Goal: Navigation & Orientation: Locate item on page

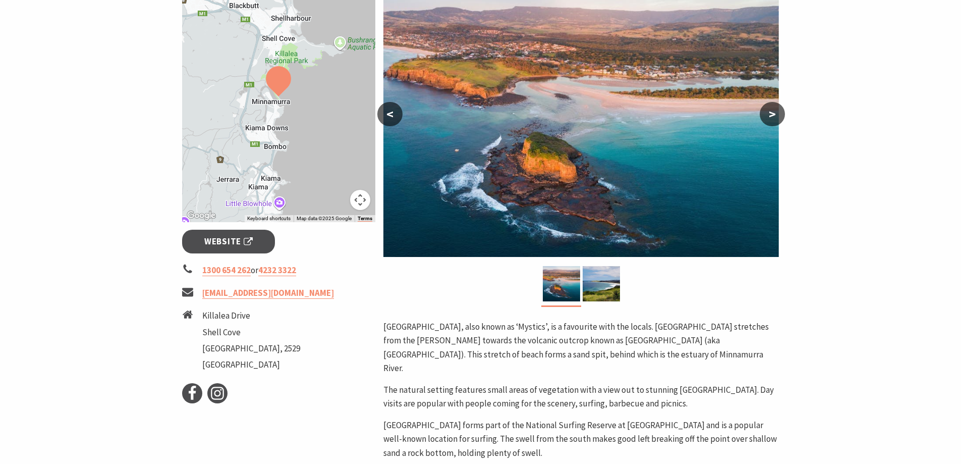
scroll to position [202, 0]
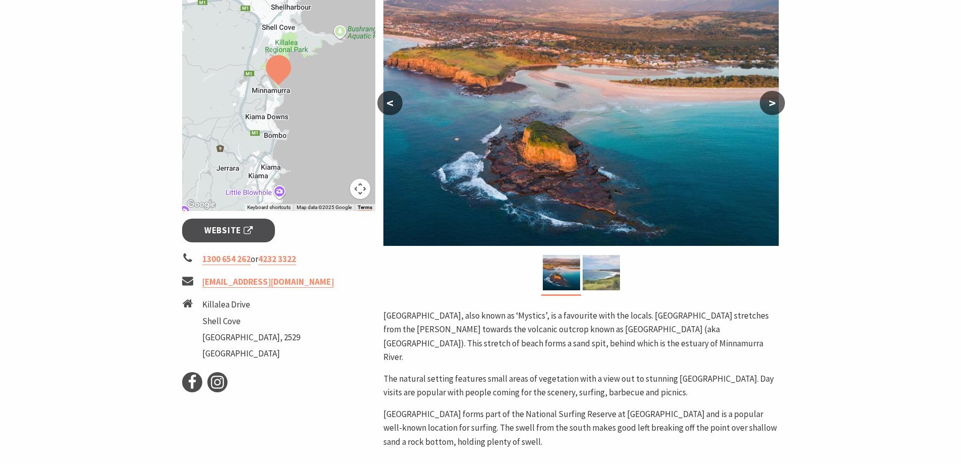
click at [601, 270] on img at bounding box center [601, 272] width 37 height 35
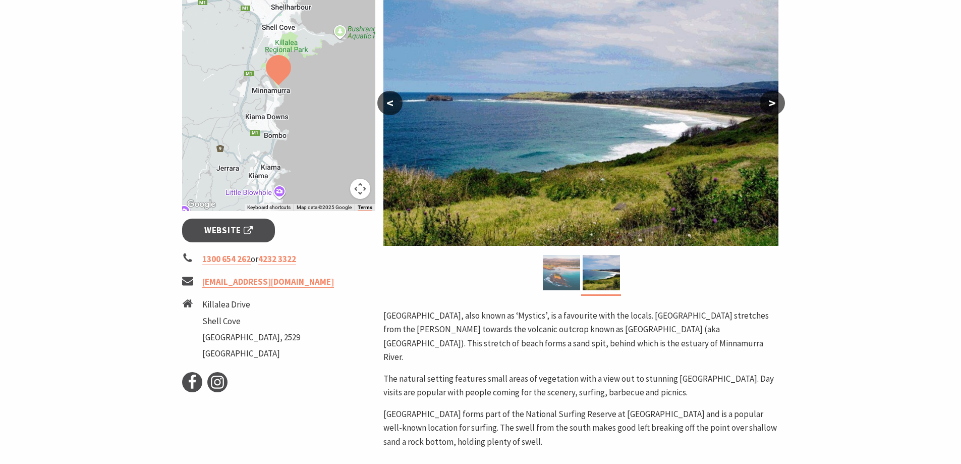
click at [564, 280] on img at bounding box center [561, 272] width 37 height 35
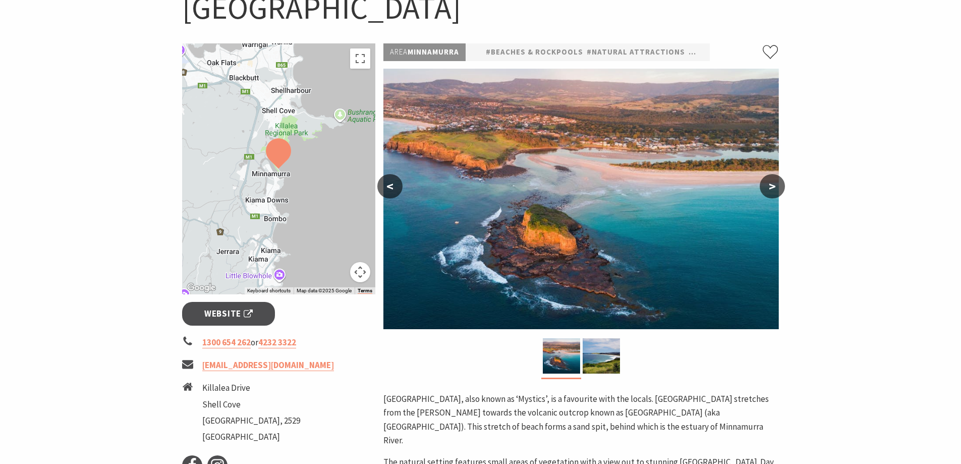
scroll to position [101, 0]
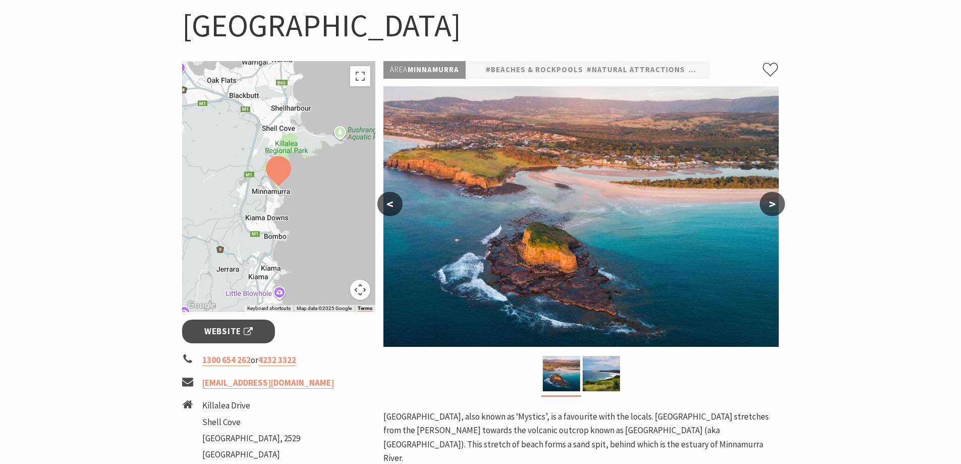
click at [772, 204] on button ">" at bounding box center [772, 204] width 25 height 24
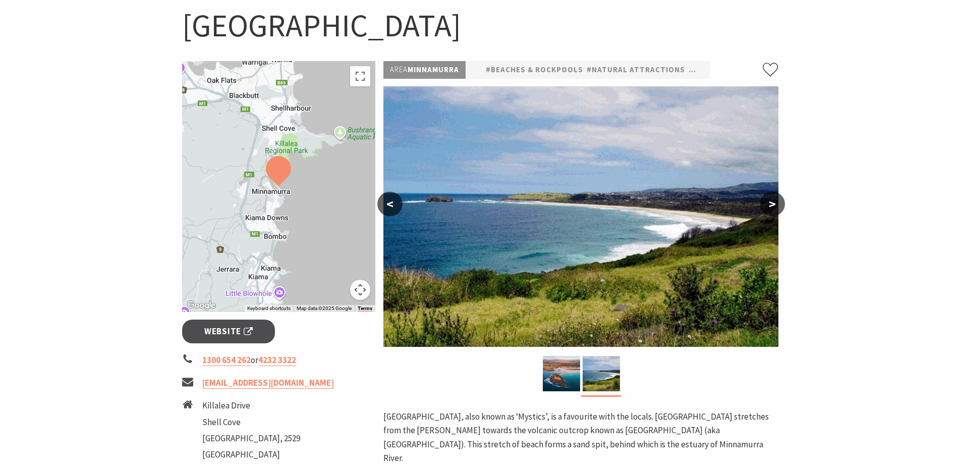
click at [772, 204] on button ">" at bounding box center [772, 204] width 25 height 24
click at [390, 201] on button "<" at bounding box center [389, 204] width 25 height 24
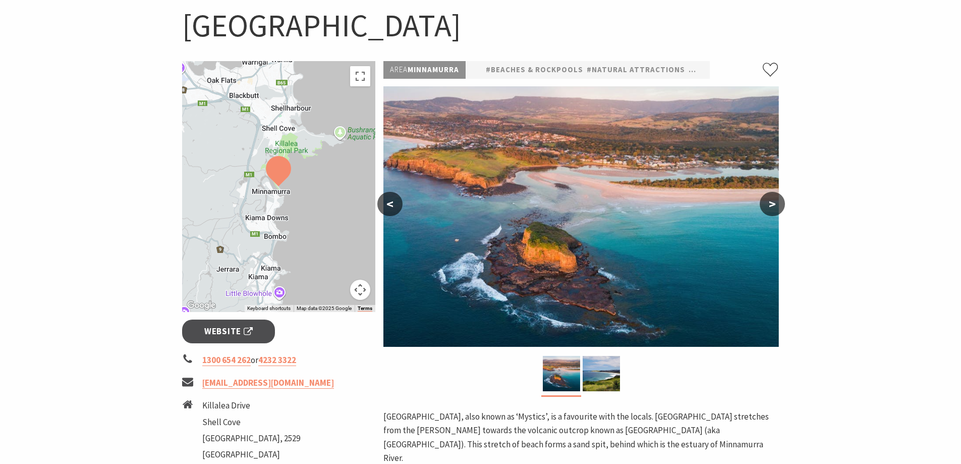
click at [288, 179] on img at bounding box center [278, 171] width 33 height 38
click at [282, 178] on img at bounding box center [278, 171] width 33 height 38
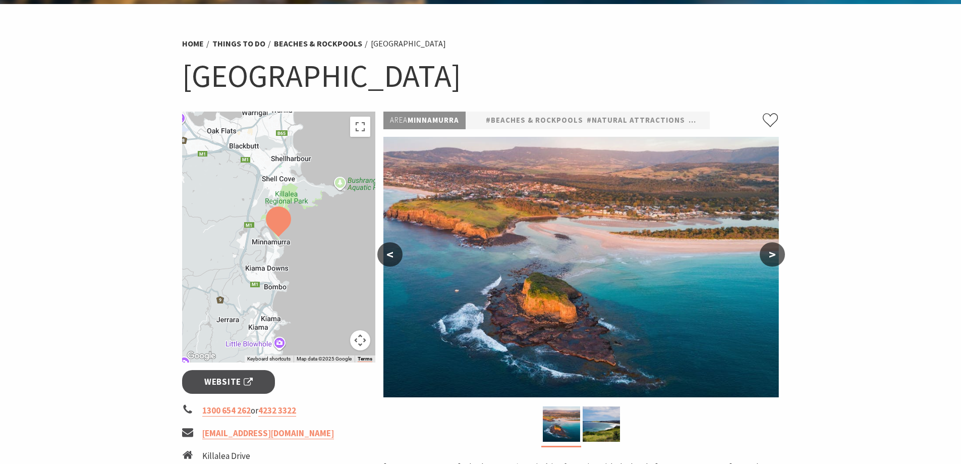
scroll to position [202, 0]
